Goal: Information Seeking & Learning: Find specific fact

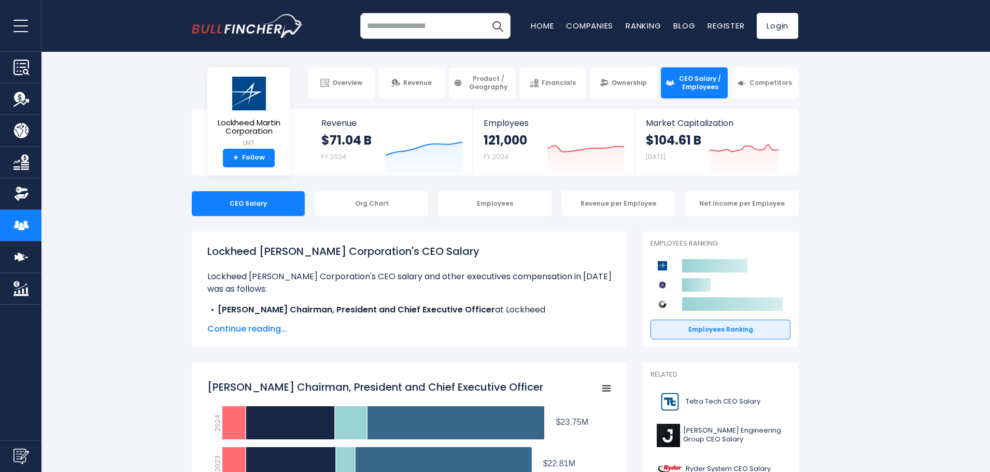
click at [255, 328] on span "Continue reading..." at bounding box center [409, 329] width 404 height 12
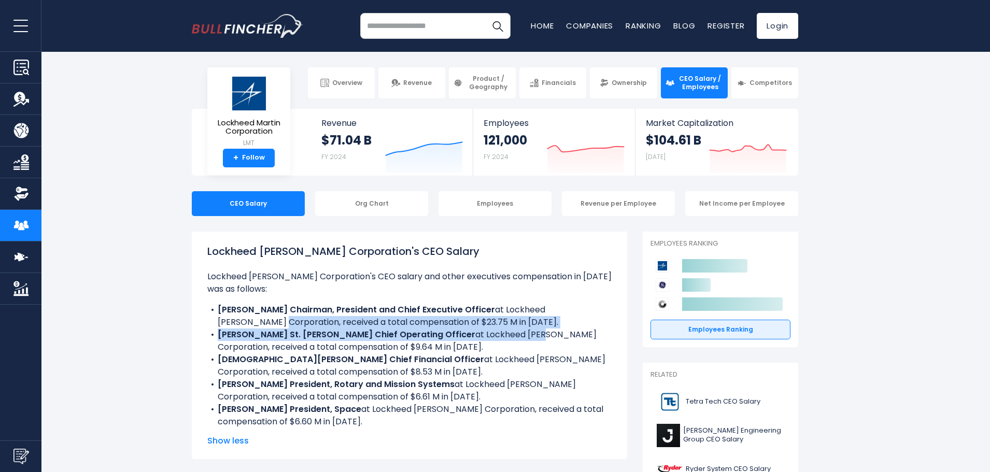
drag, startPoint x: 246, startPoint y: 323, endPoint x: 478, endPoint y: 327, distance: 231.3
click at [464, 337] on ul "Lockheed [PERSON_NAME] Corporation's CEO salary and other executives compensati…" at bounding box center [409, 350] width 404 height 158
click at [479, 326] on li "[PERSON_NAME] Chairman, President and Chief Executive Officer at Lockheed [PERS…" at bounding box center [409, 316] width 404 height 25
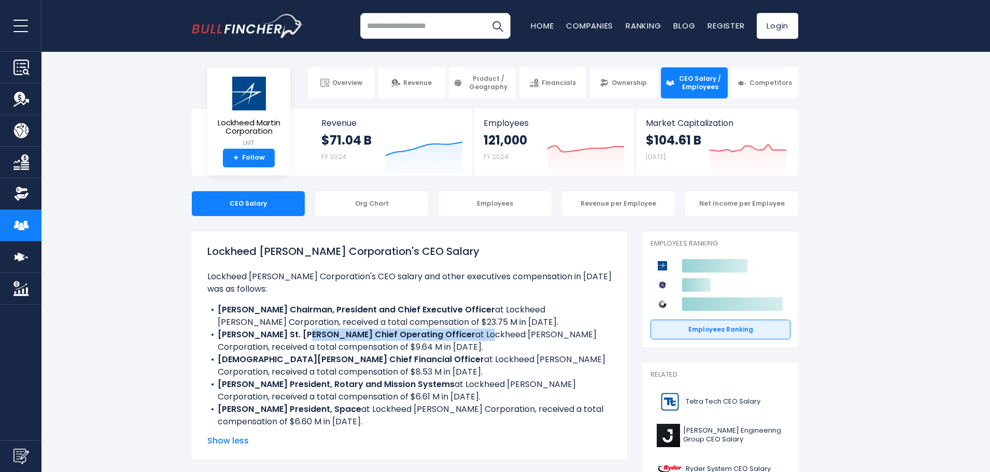
drag, startPoint x: 300, startPoint y: 332, endPoint x: 402, endPoint y: 334, distance: 102.2
click at [402, 334] on li "[PERSON_NAME] St. [PERSON_NAME] Chief Operating Officer at Lockheed [PERSON_NAM…" at bounding box center [409, 341] width 404 height 25
drag, startPoint x: 410, startPoint y: 351, endPoint x: 309, endPoint y: 347, distance: 101.2
click at [411, 350] on li "[PERSON_NAME] St. [PERSON_NAME] Chief Operating Officer at Lockheed [PERSON_NAM…" at bounding box center [409, 341] width 404 height 25
drag, startPoint x: 298, startPoint y: 358, endPoint x: 358, endPoint y: 361, distance: 60.8
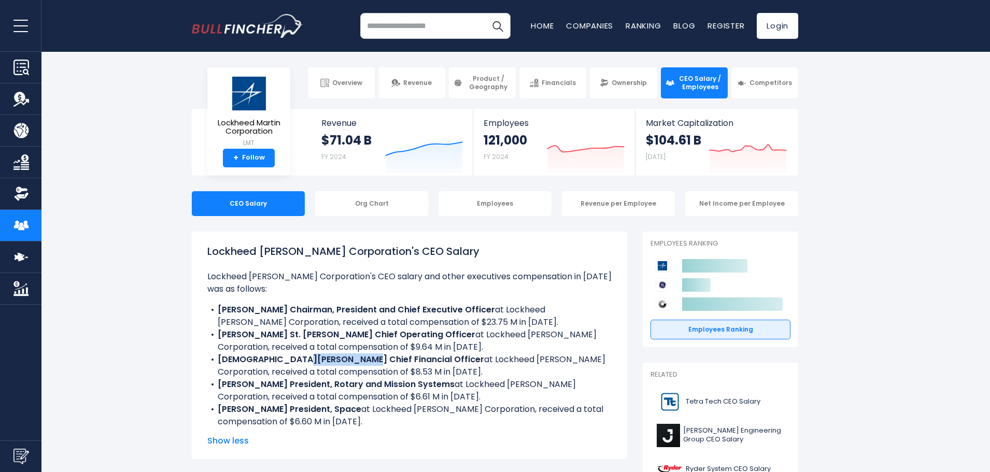
click at [358, 361] on b "[DEMOGRAPHIC_DATA][PERSON_NAME] Chief Financial Officer" at bounding box center [351, 360] width 267 height 12
click at [312, 363] on b "[DEMOGRAPHIC_DATA][PERSON_NAME] Chief Financial Officer" at bounding box center [351, 360] width 267 height 12
click at [293, 373] on li "[DEMOGRAPHIC_DATA][PERSON_NAME] Chief Financial Officer at Lockheed [PERSON_NAM…" at bounding box center [409, 366] width 404 height 25
drag, startPoint x: 319, startPoint y: 384, endPoint x: 394, endPoint y: 384, distance: 74.7
click at [394, 384] on b "[PERSON_NAME] President, Rotary and Mission Systems" at bounding box center [336, 385] width 237 height 12
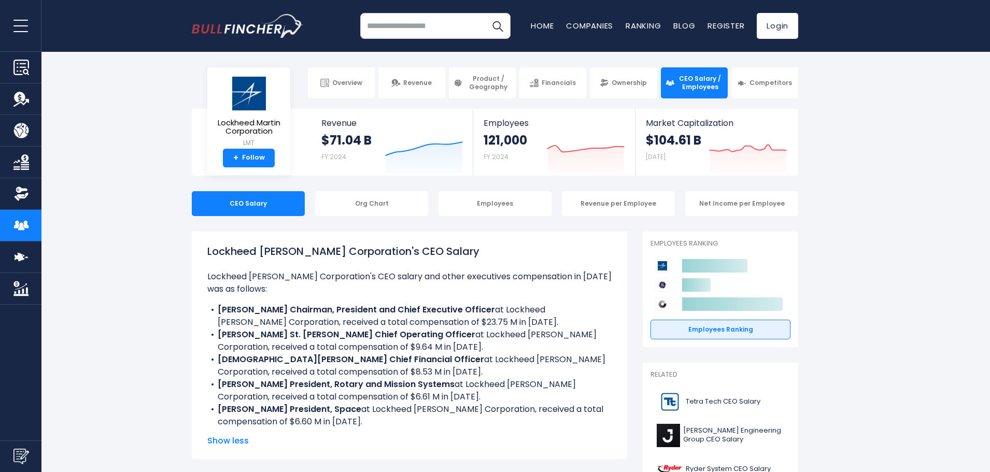
click at [342, 398] on li "[PERSON_NAME] President, Rotary and Mission Systems at Lockheed [PERSON_NAME] C…" at bounding box center [409, 391] width 404 height 25
drag, startPoint x: 295, startPoint y: 413, endPoint x: 341, endPoint y: 404, distance: 47.1
click at [341, 404] on b "[PERSON_NAME] President, Space" at bounding box center [290, 409] width 144 height 12
drag, startPoint x: 302, startPoint y: 422, endPoint x: 297, endPoint y: 424, distance: 5.6
click at [297, 424] on li "[PERSON_NAME] President, Space at Lockheed [PERSON_NAME] Corporation, received …" at bounding box center [409, 415] width 404 height 25
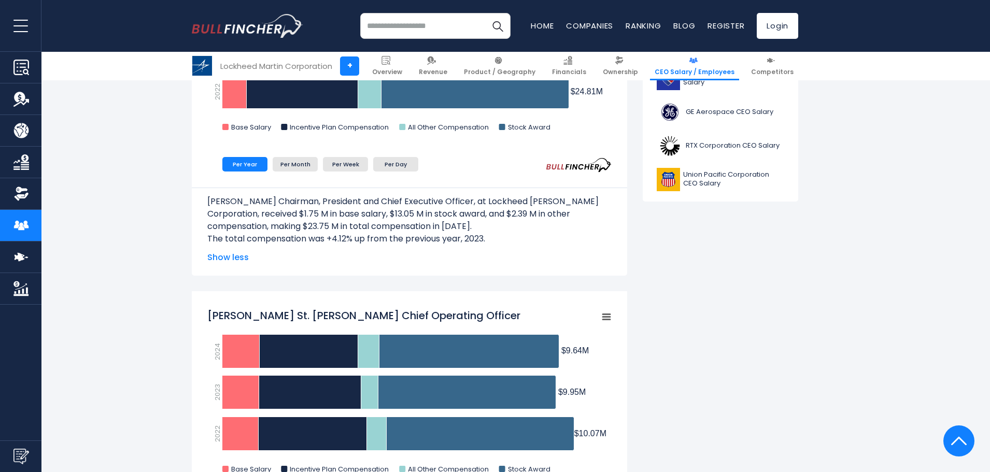
scroll to position [467, 0]
